Goal: Transaction & Acquisition: Purchase product/service

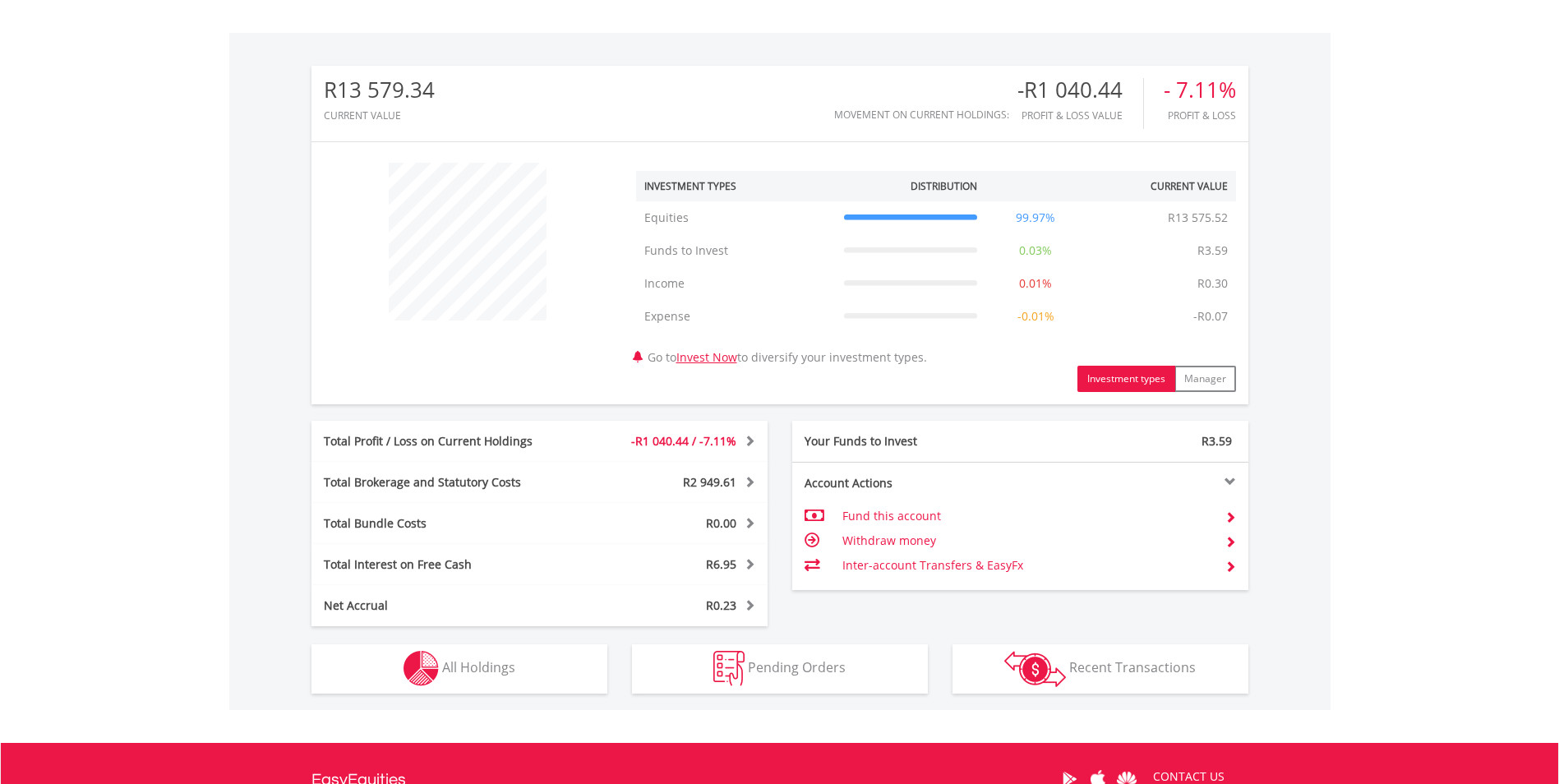
scroll to position [672, 0]
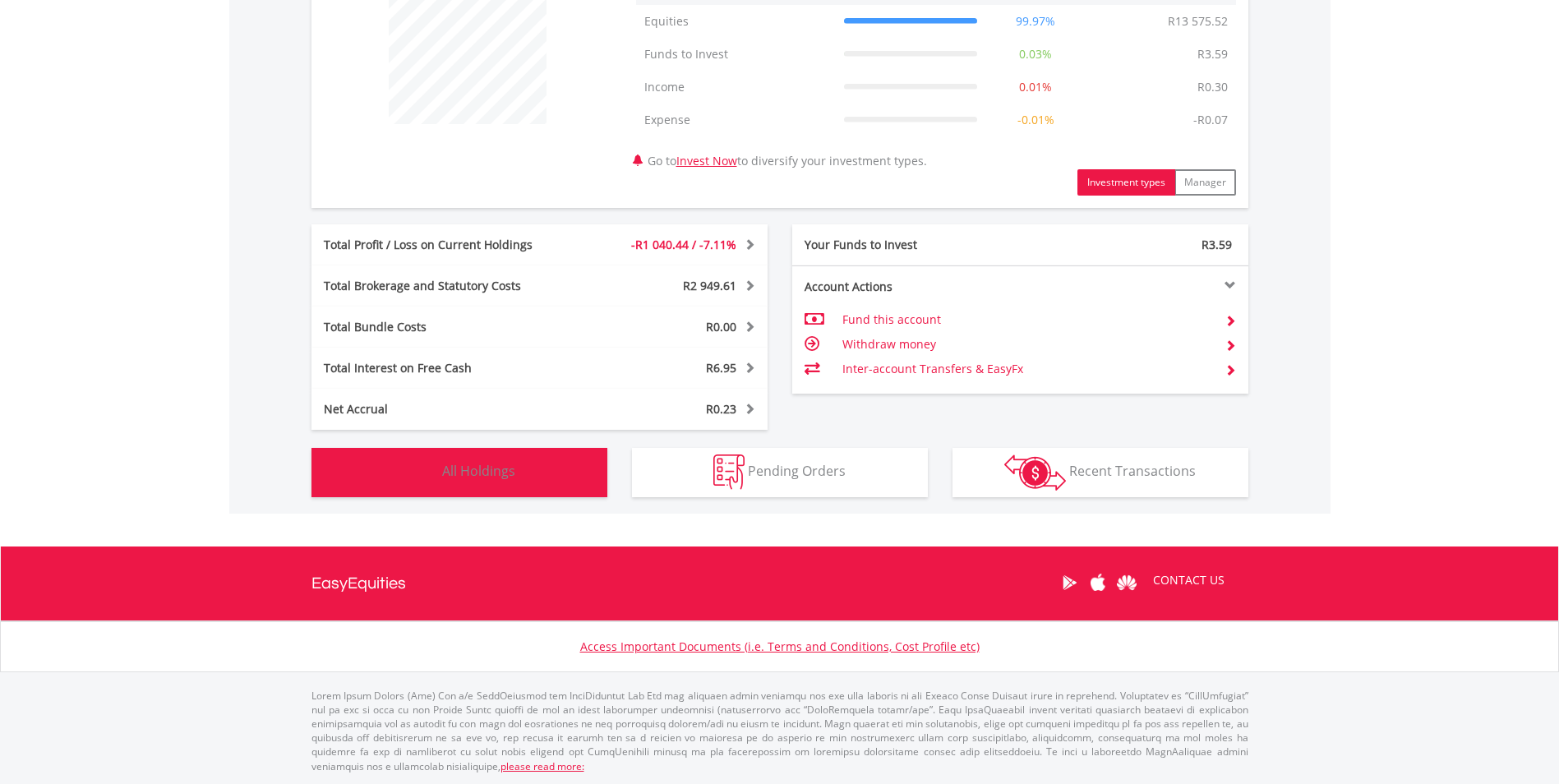
click at [541, 473] on button "Holdings All Holdings" at bounding box center [459, 473] width 296 height 49
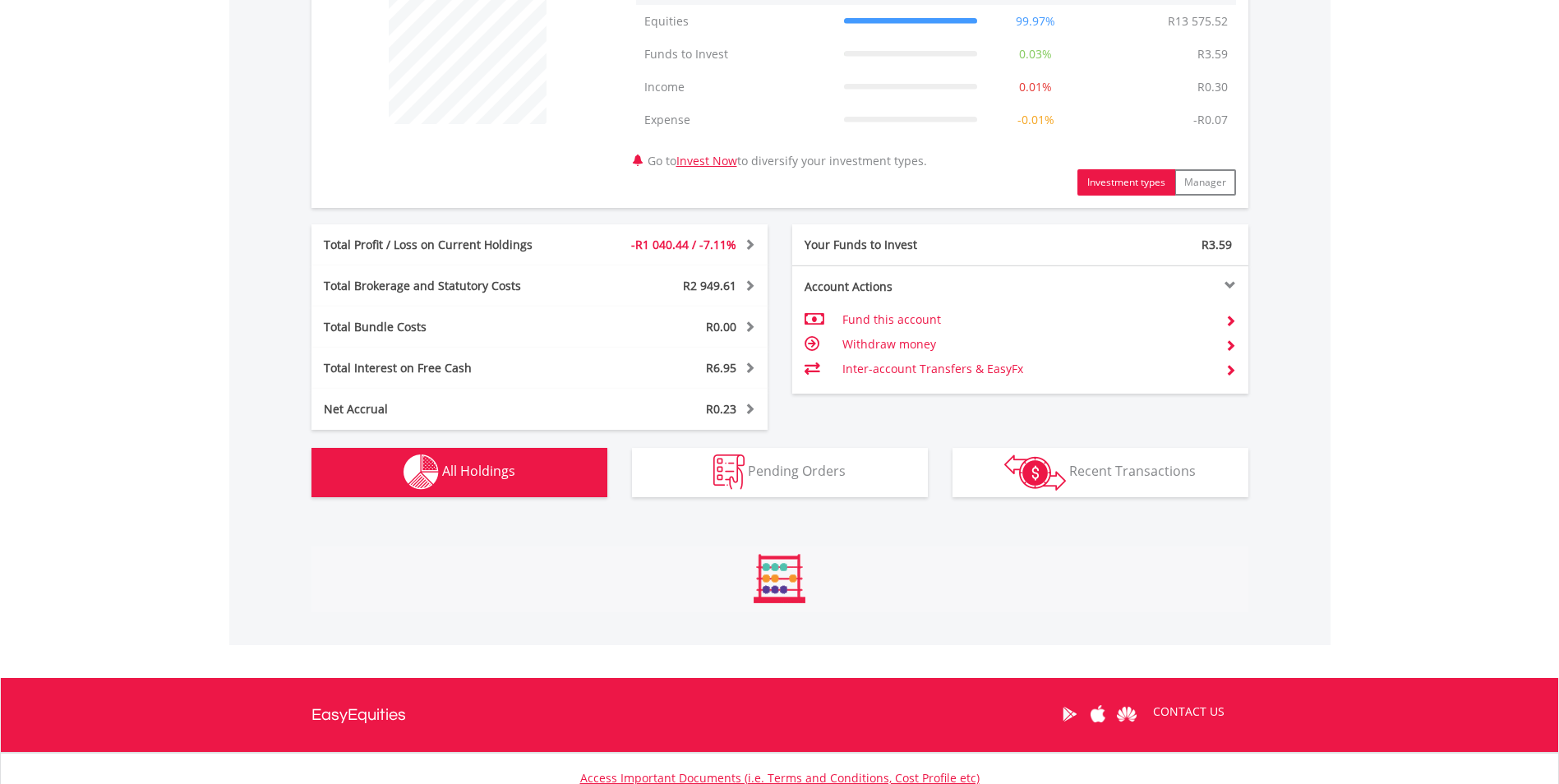
scroll to position [1219, 0]
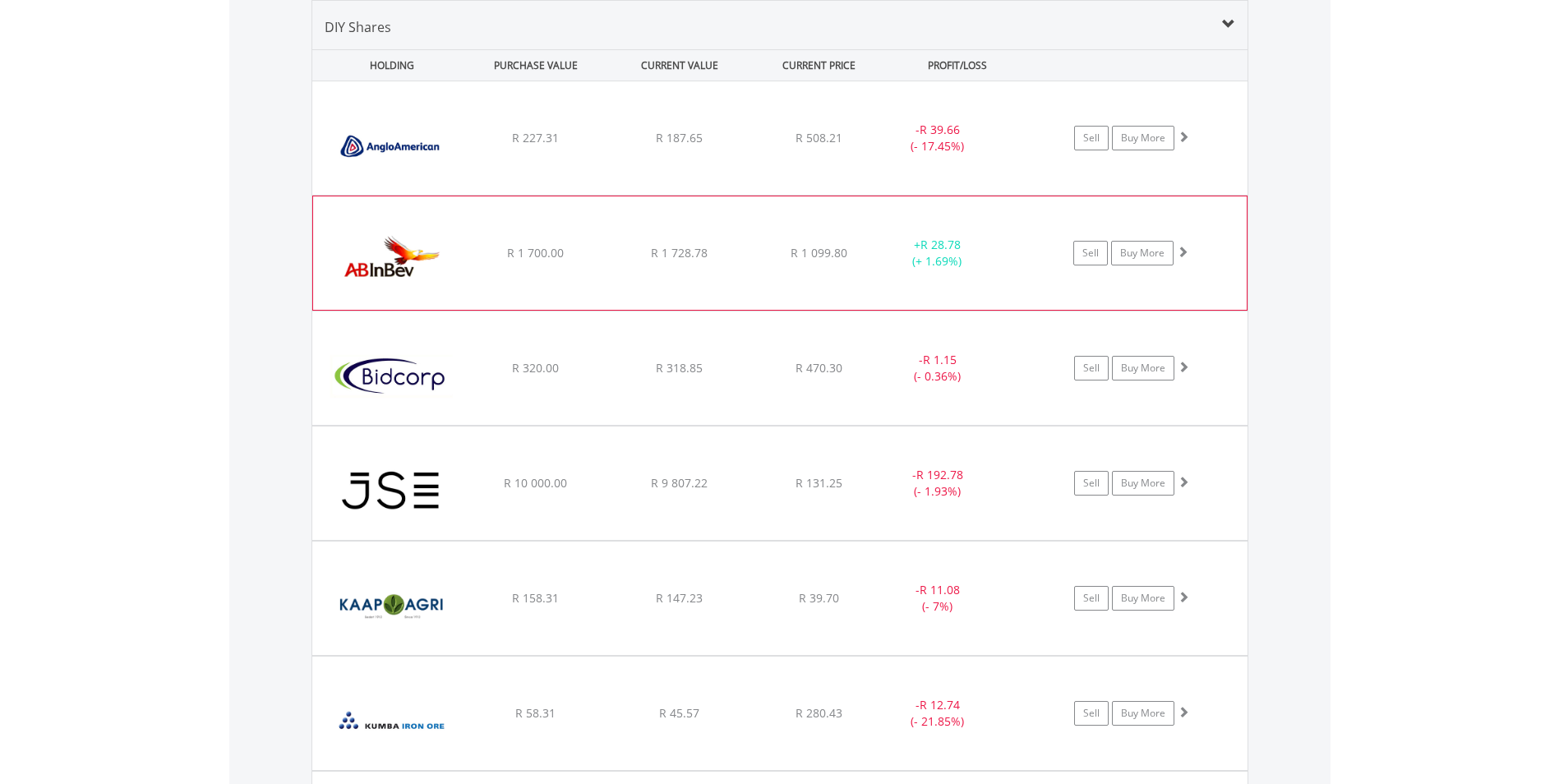
click at [599, 195] on div "﻿ Anheuser-Busch InBev SA NV R 1 700.00 R 1 728.78 R 1 099.80 + R 28.78 (+ 1.69…" at bounding box center [780, 138] width 935 height 114
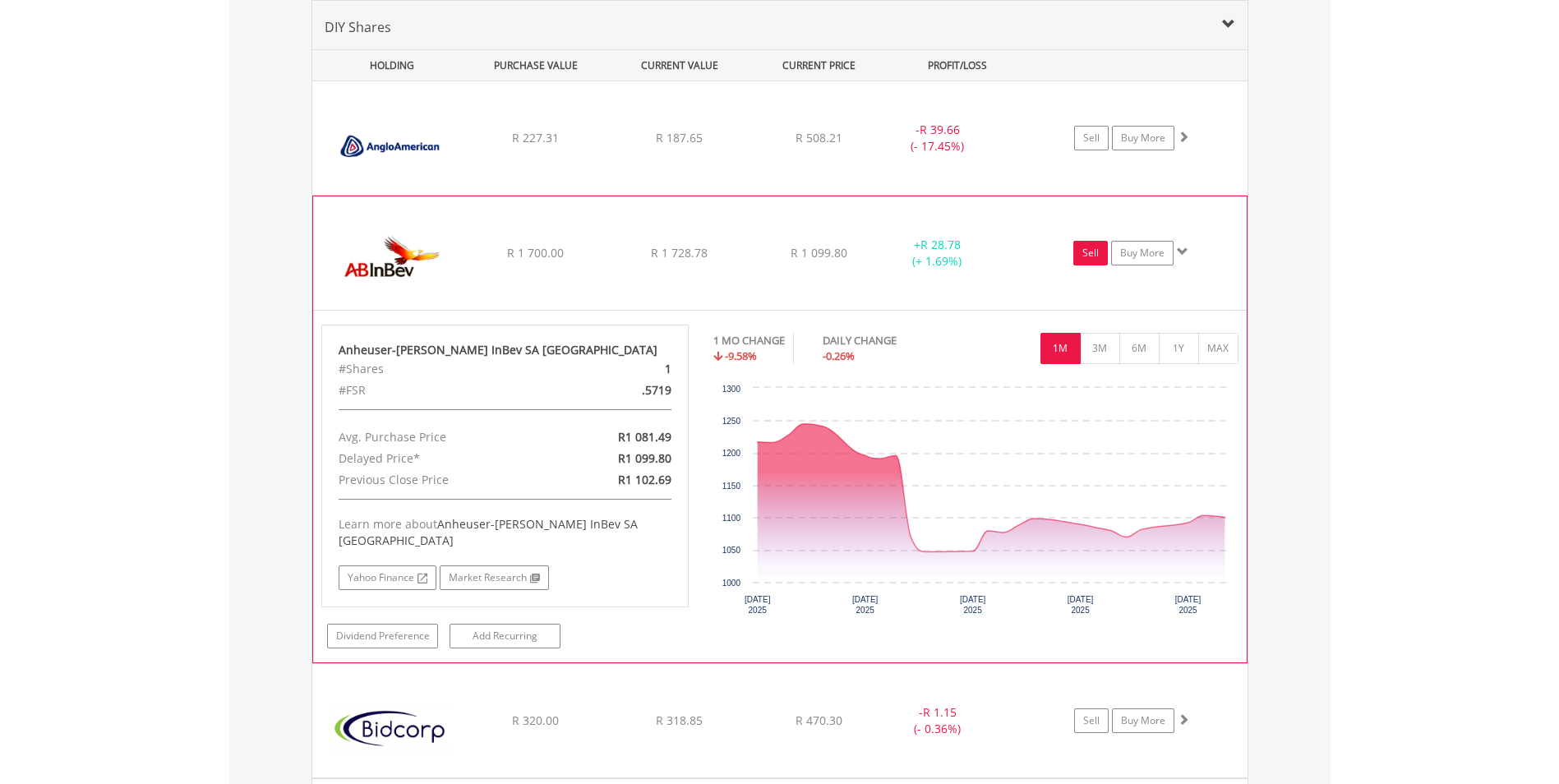
click at [1096, 262] on link "Sell" at bounding box center [1091, 253] width 35 height 25
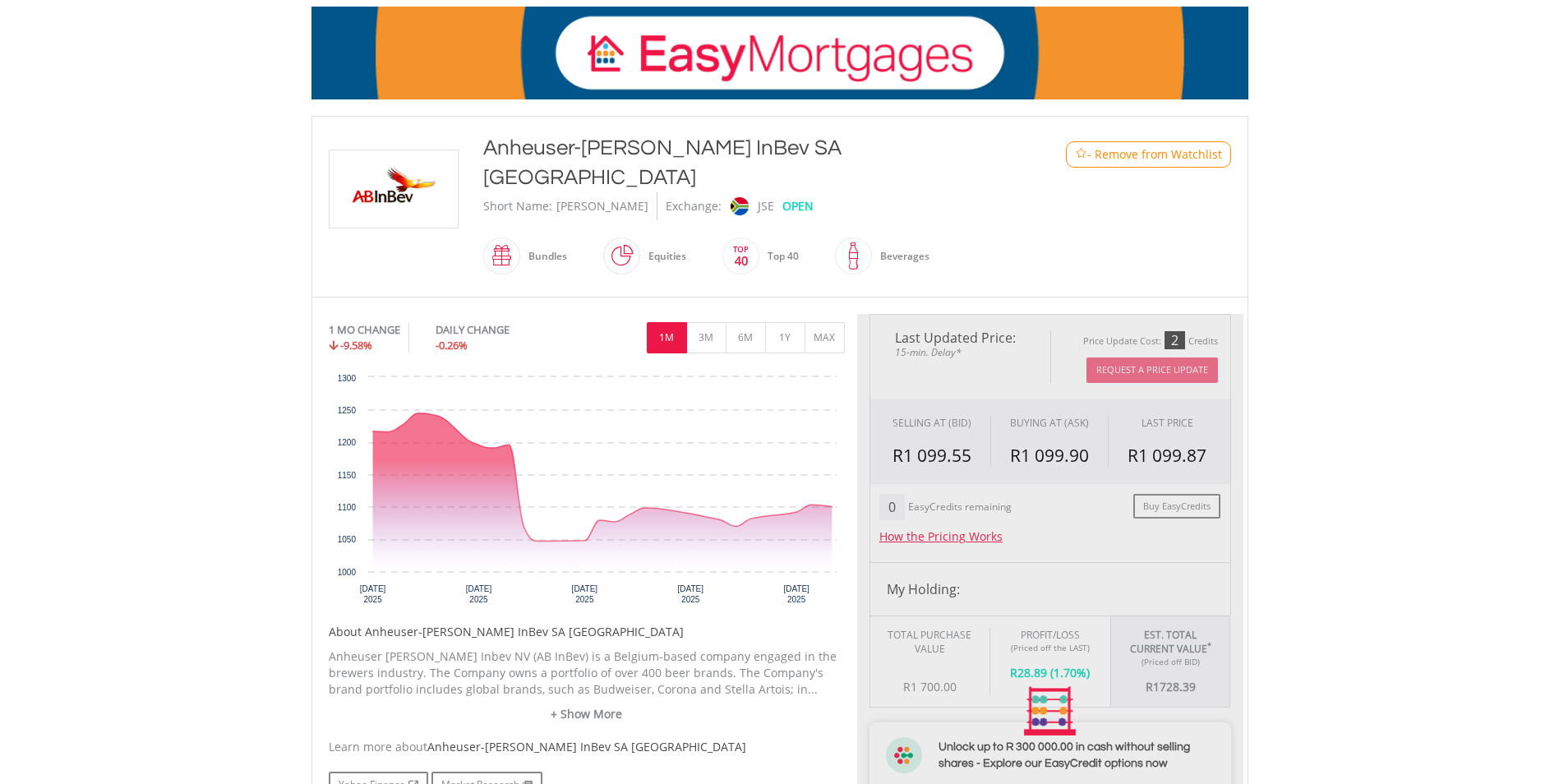
type input "*******"
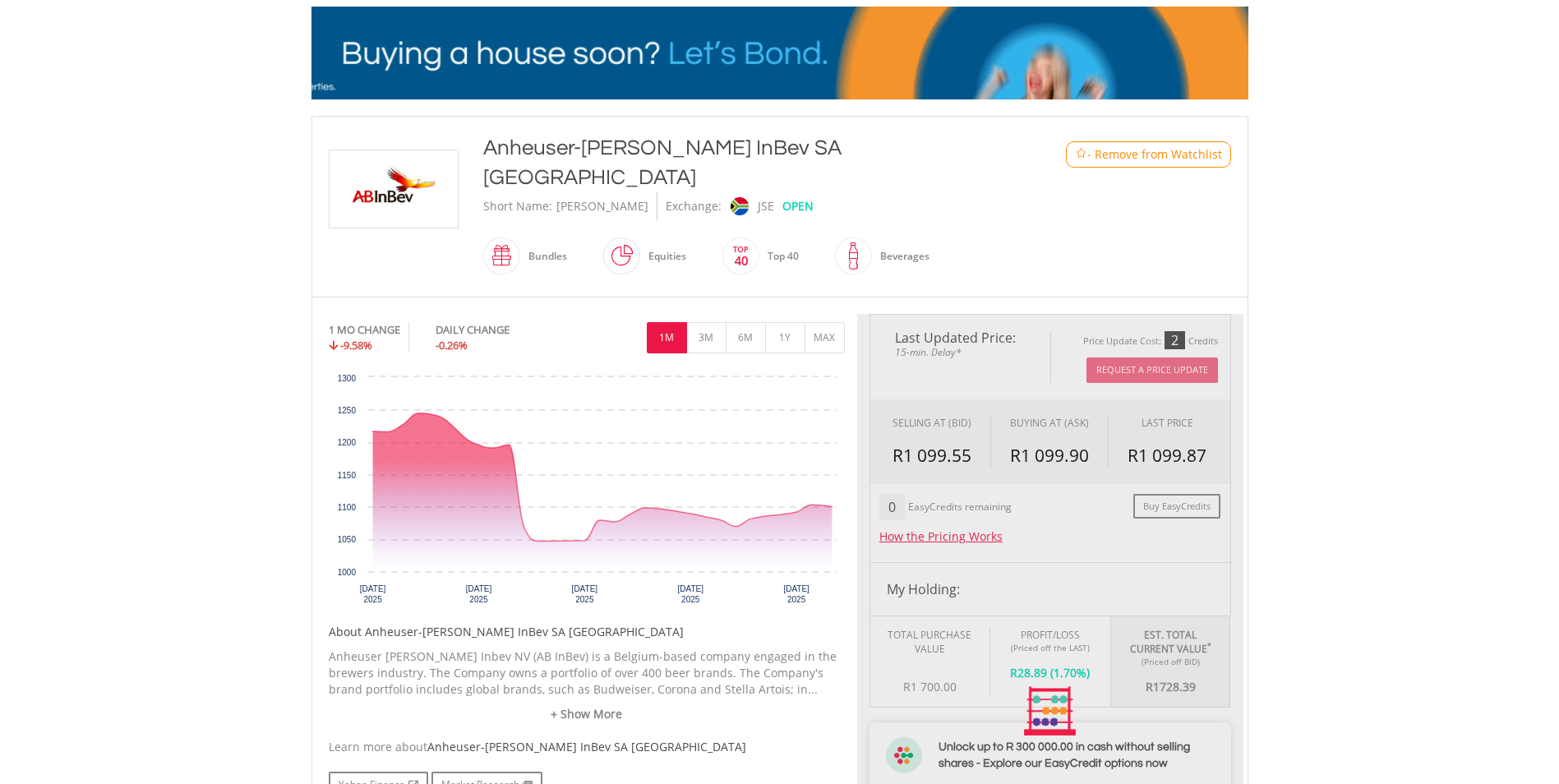
type input "******"
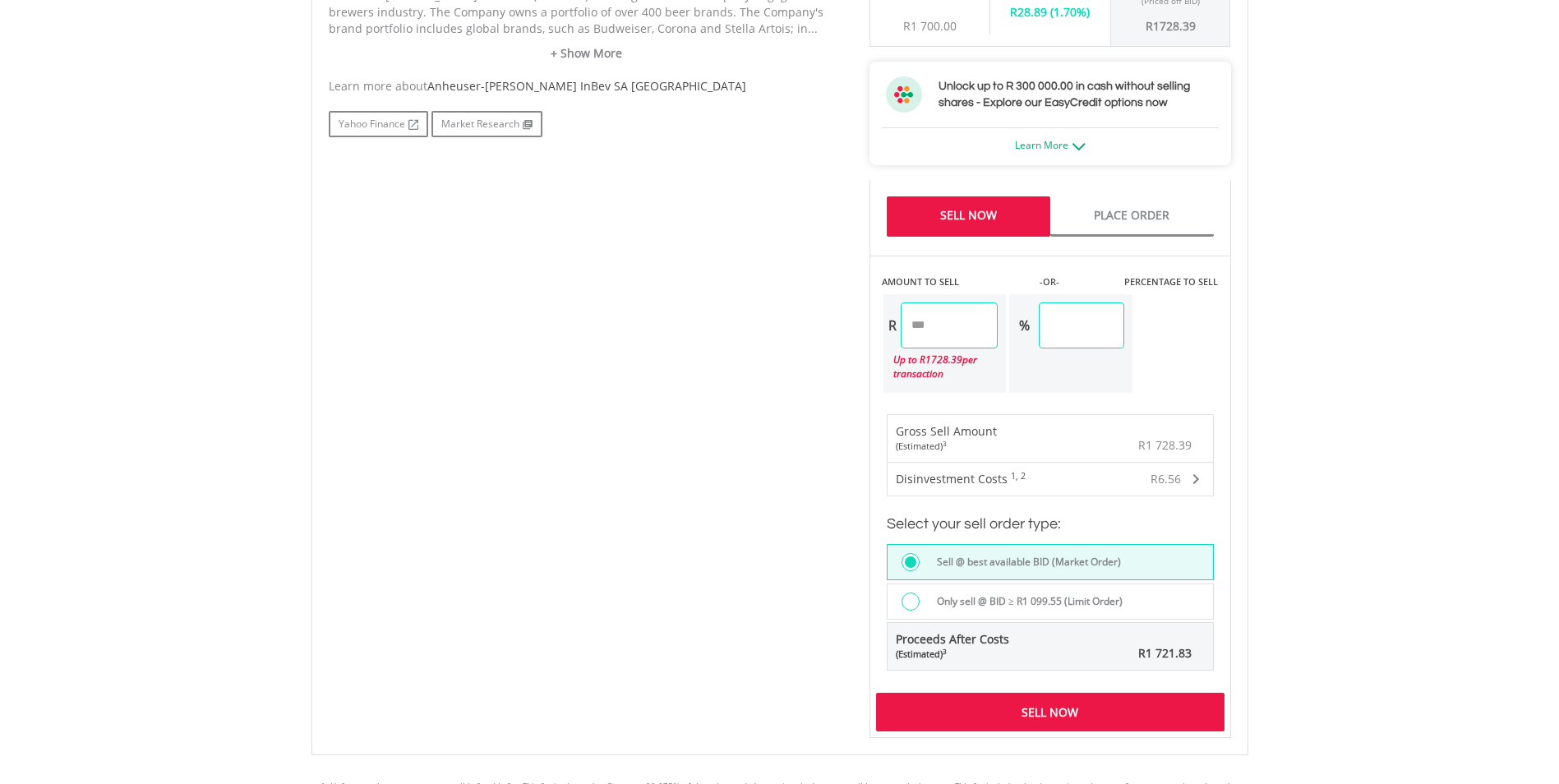
scroll to position [986, 0]
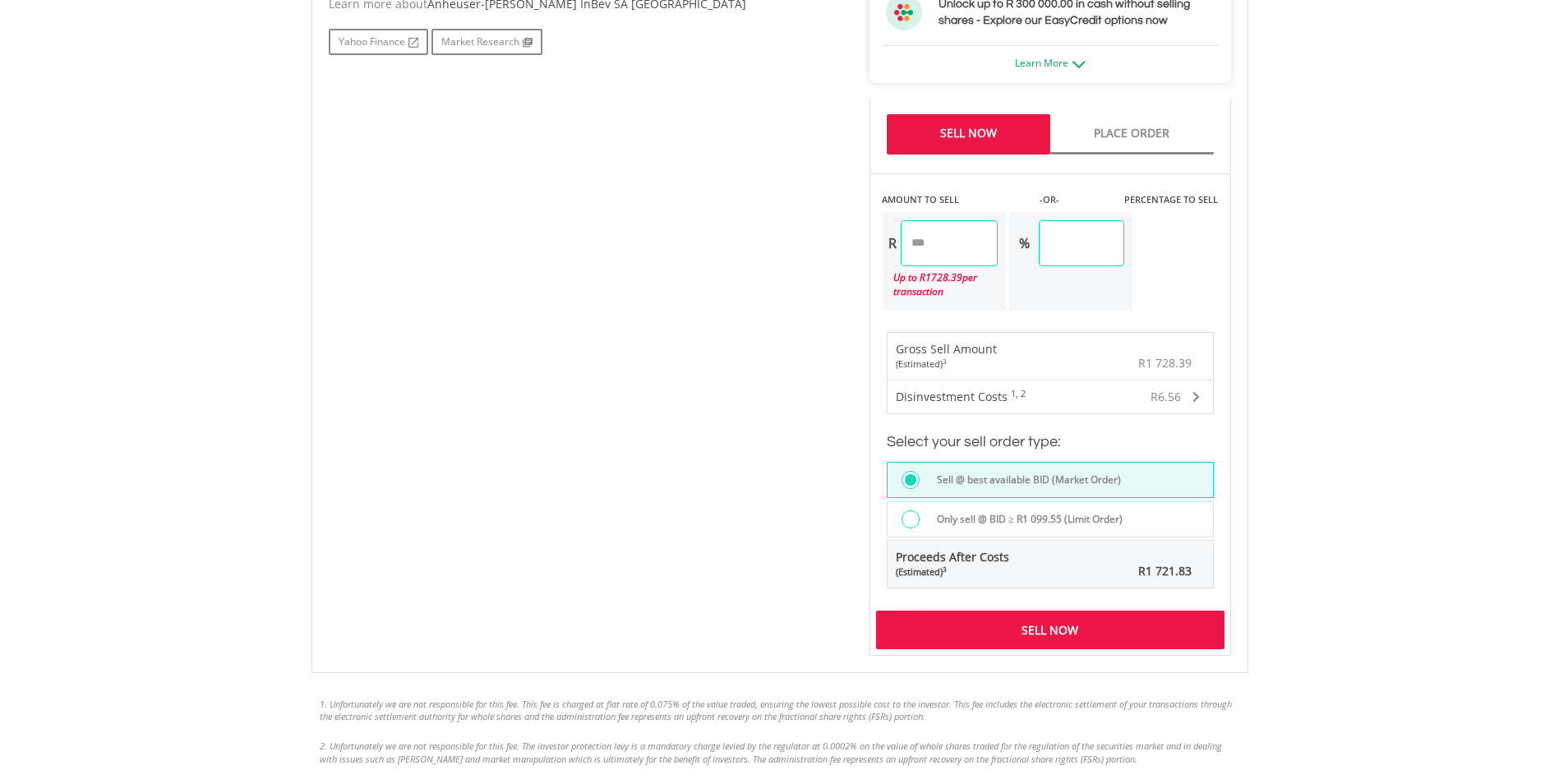
click at [1047, 611] on div "Sell Now" at bounding box center [1050, 629] width 348 height 38
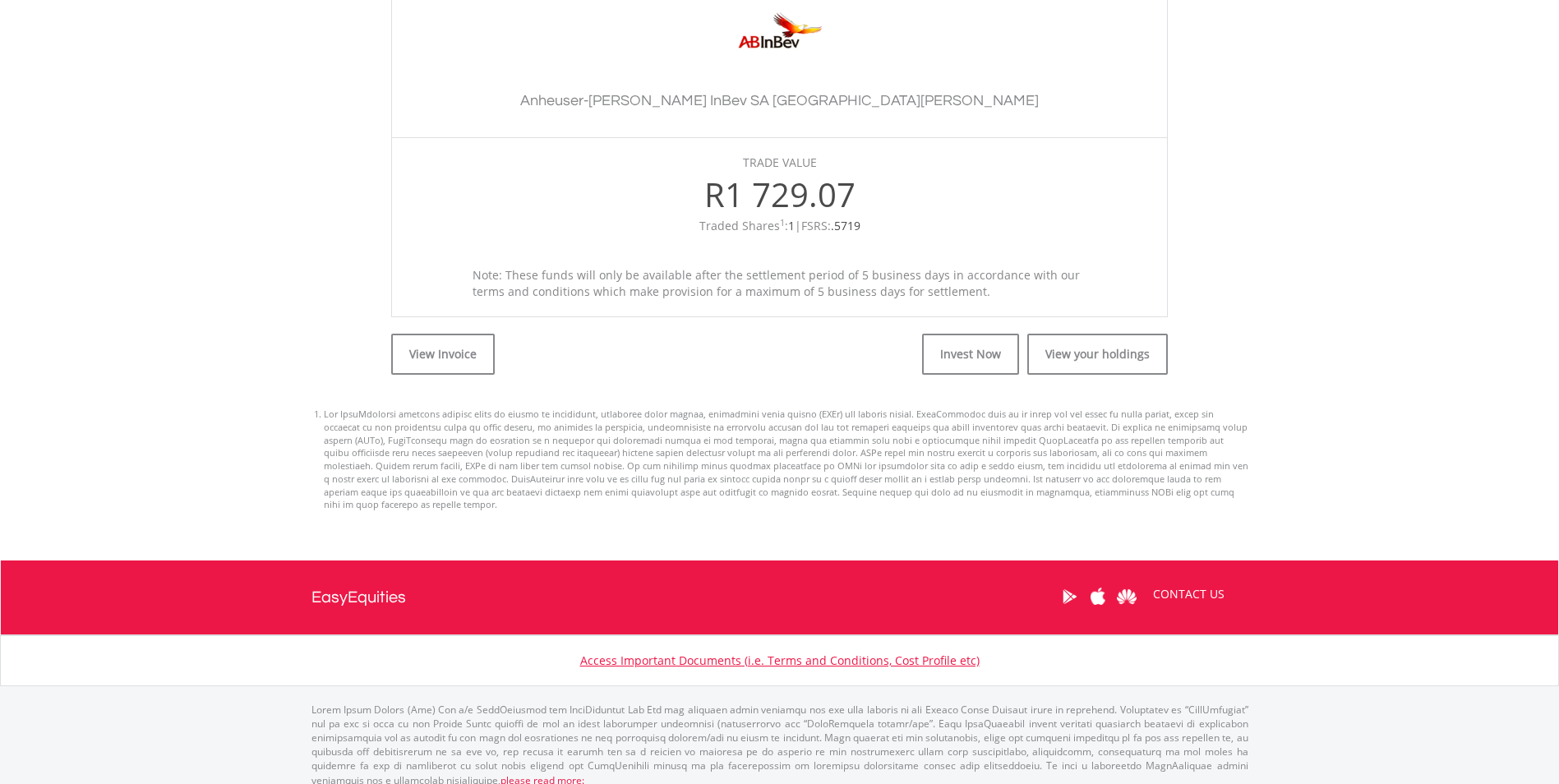
scroll to position [507, 0]
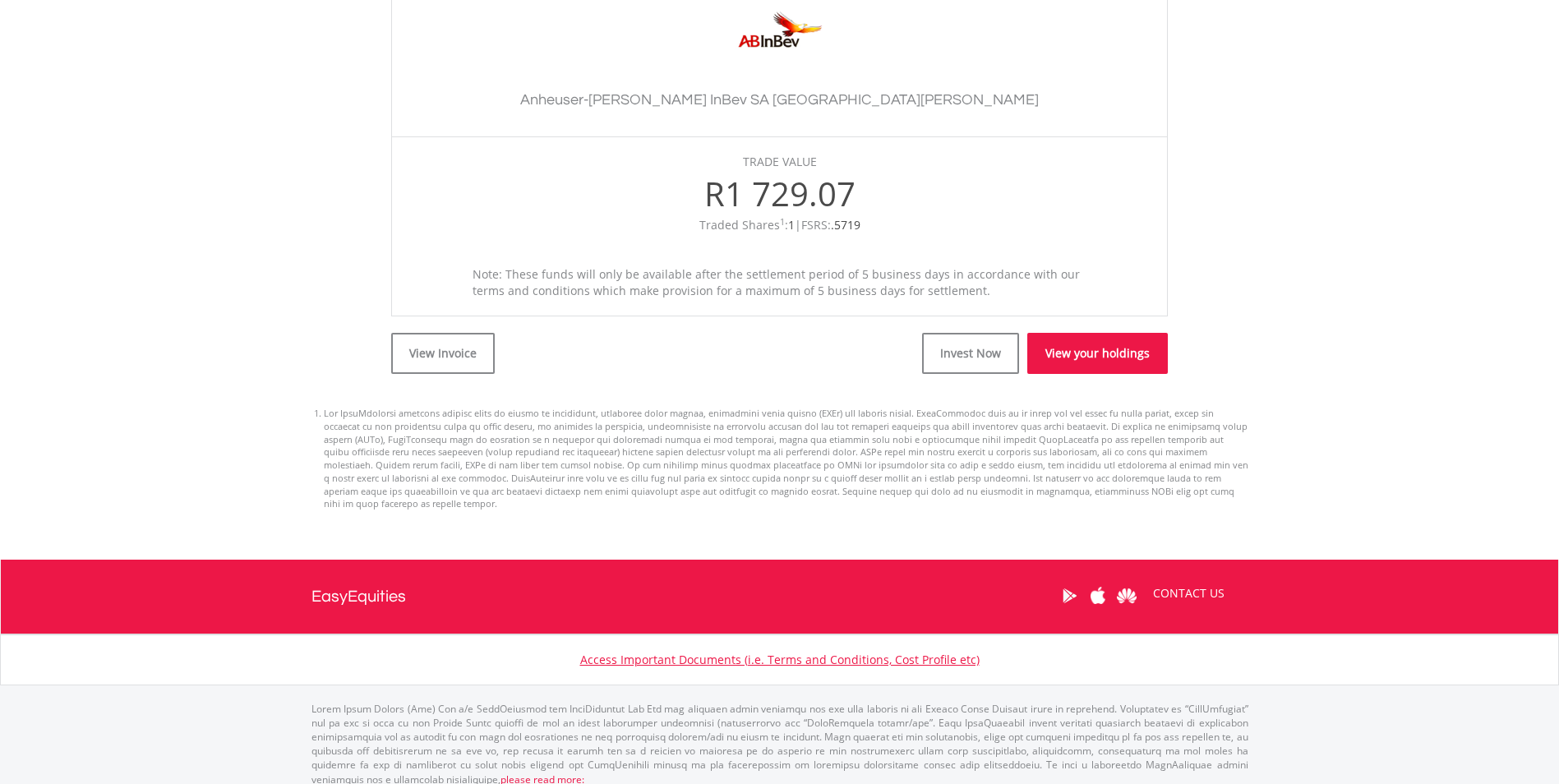
click at [1093, 362] on link "View your holdings" at bounding box center [1097, 353] width 140 height 41
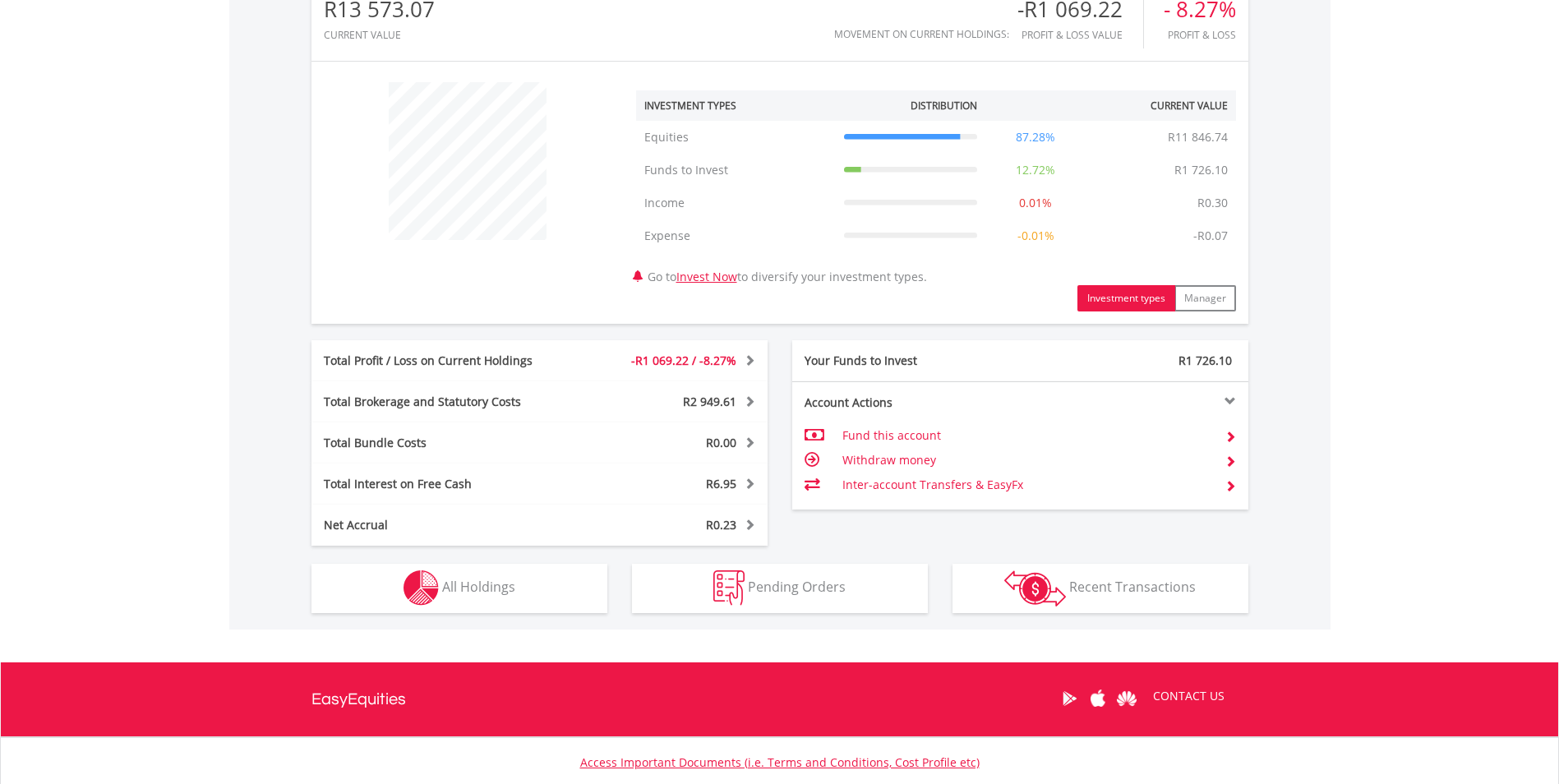
scroll to position [658, 0]
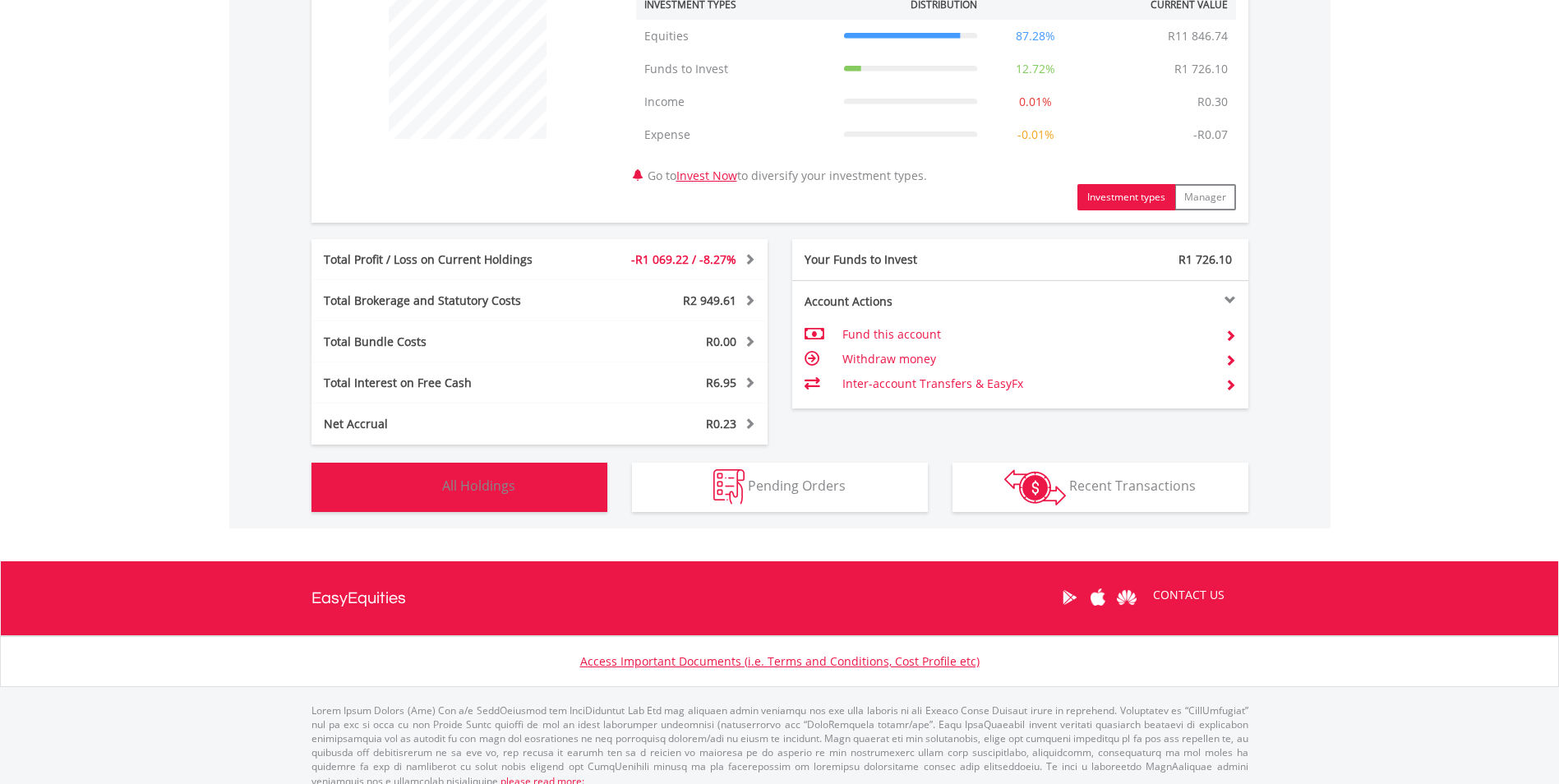
click at [513, 498] on button "Holdings All Holdings" at bounding box center [459, 487] width 296 height 49
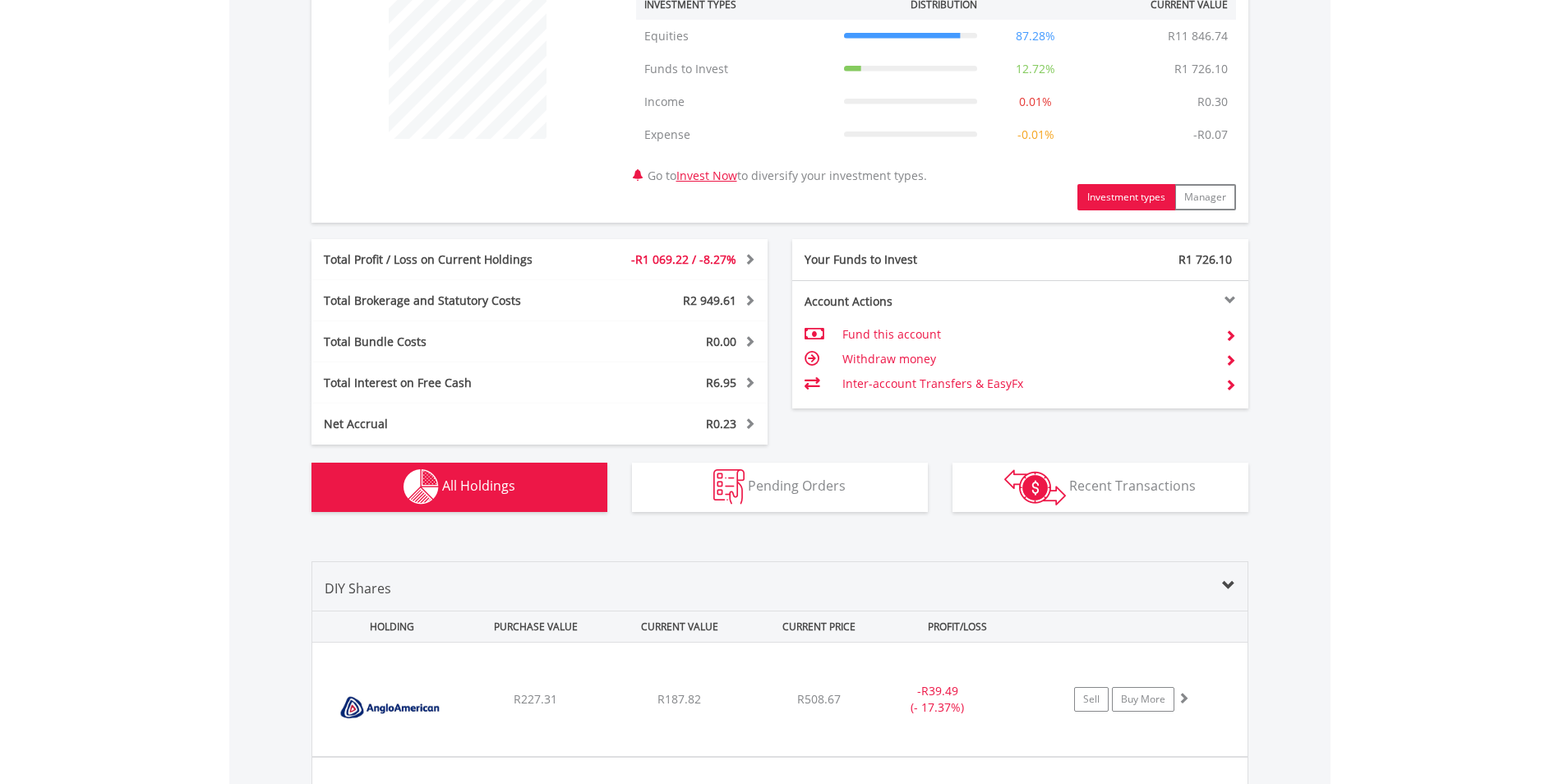
scroll to position [1219, 0]
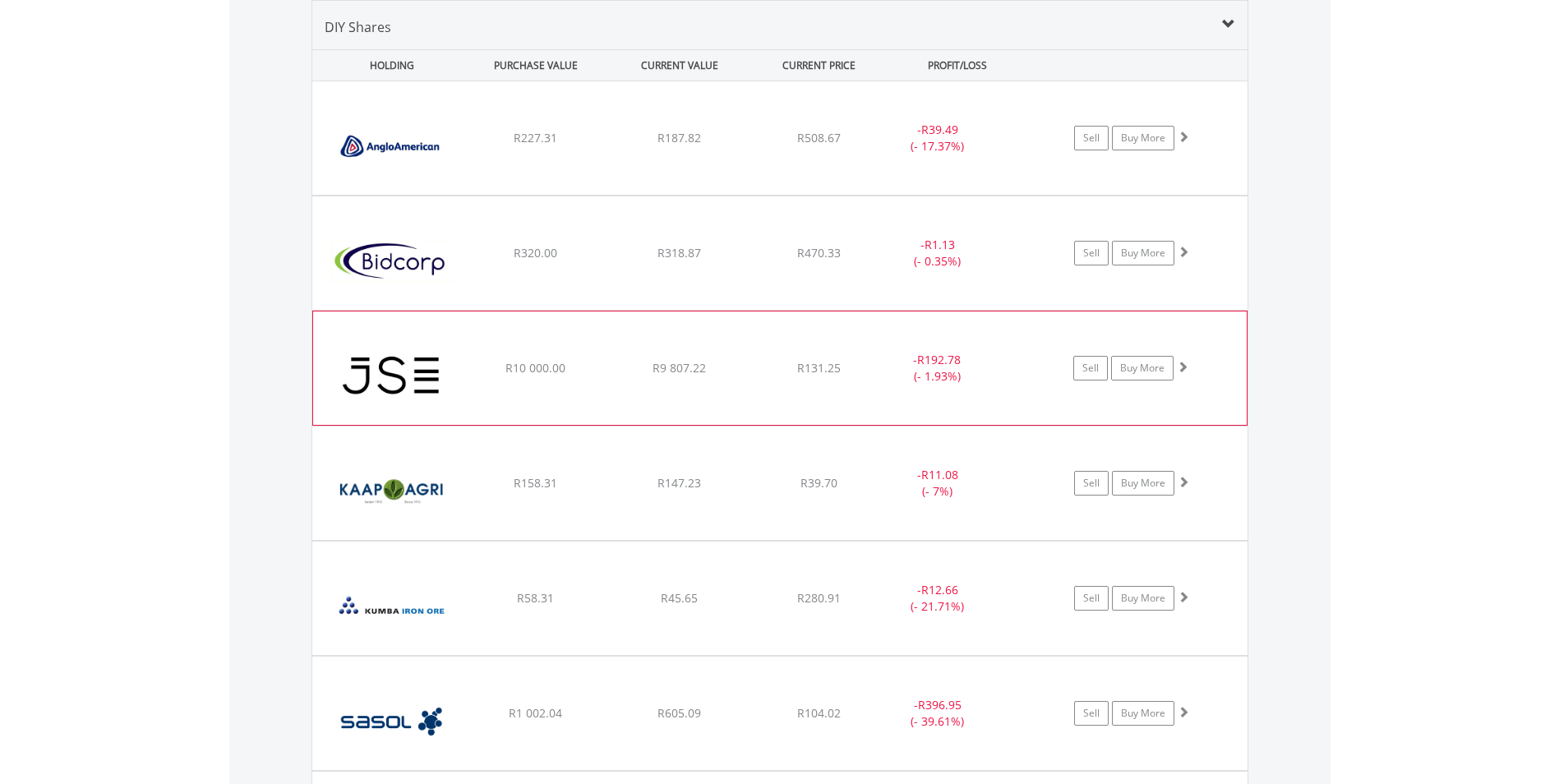
click at [563, 195] on div "﻿ JSE Limited R10 000.00 R9 807.22 R131.25 - R192.78 (- 1.93%) Sell Buy More" at bounding box center [780, 138] width 935 height 114
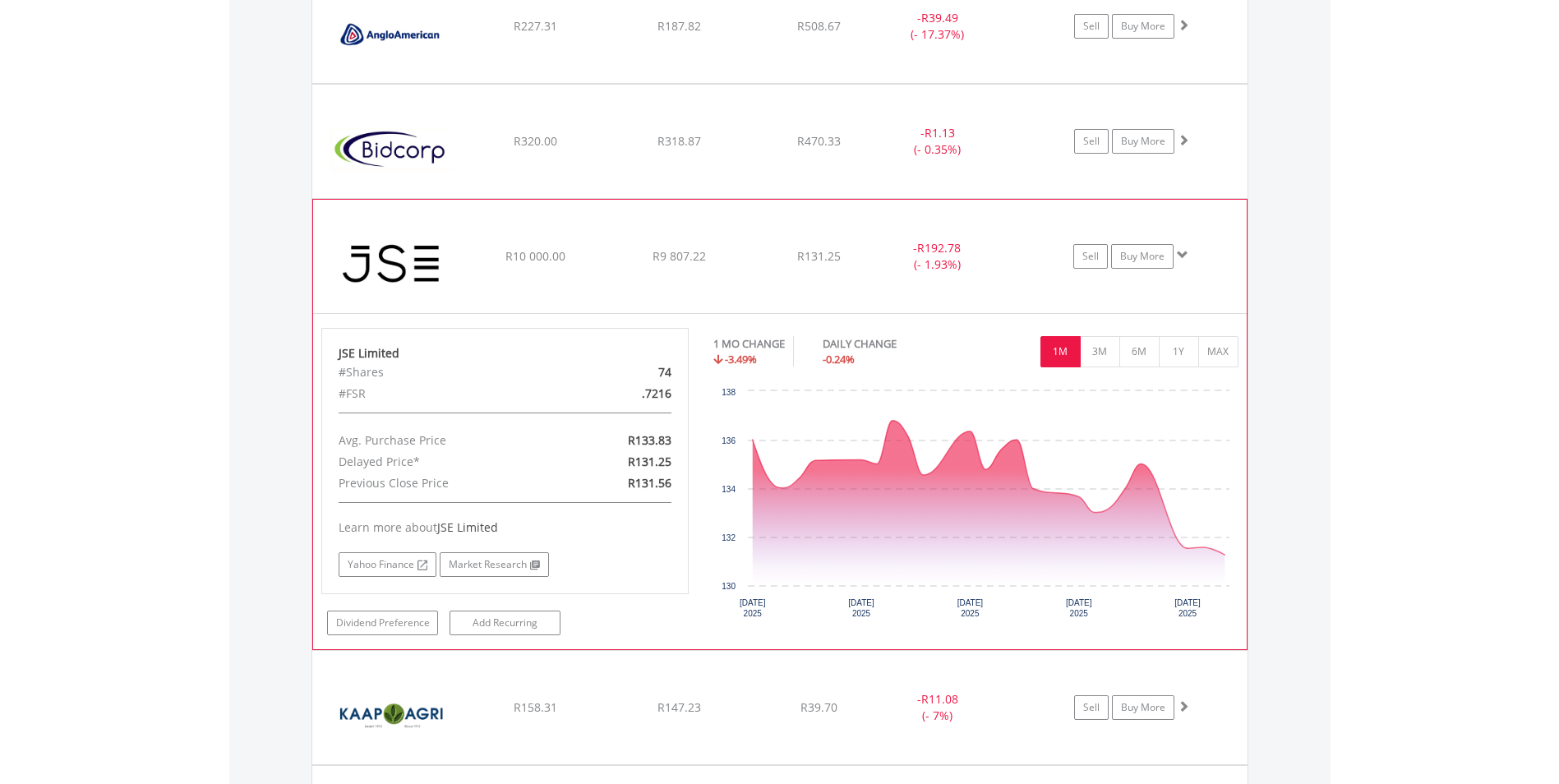
scroll to position [1137, 0]
